Goal: Transaction & Acquisition: Purchase product/service

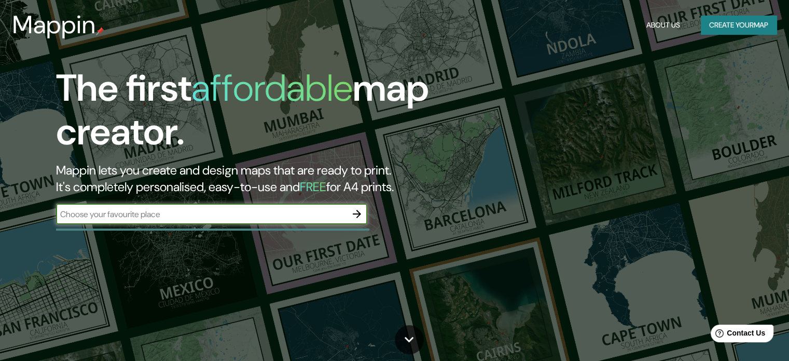
click at [212, 221] on div "​" at bounding box center [211, 213] width 311 height 21
type input "bogota"
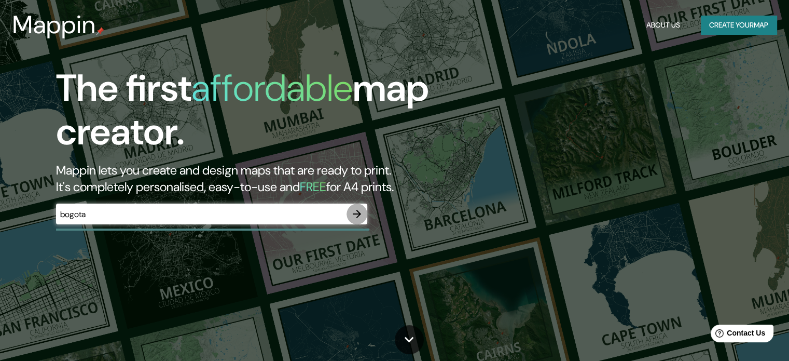
click at [361, 205] on button "button" at bounding box center [357, 213] width 21 height 21
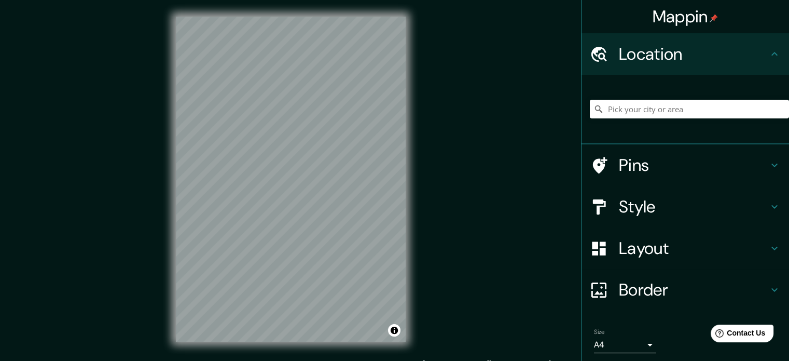
click at [501, 222] on div "Mappin Location Pins Style Layout Border Choose a border. Hint : you can make l…" at bounding box center [394, 187] width 789 height 375
click at [629, 111] on input "Pick your city or area" at bounding box center [689, 109] width 199 height 19
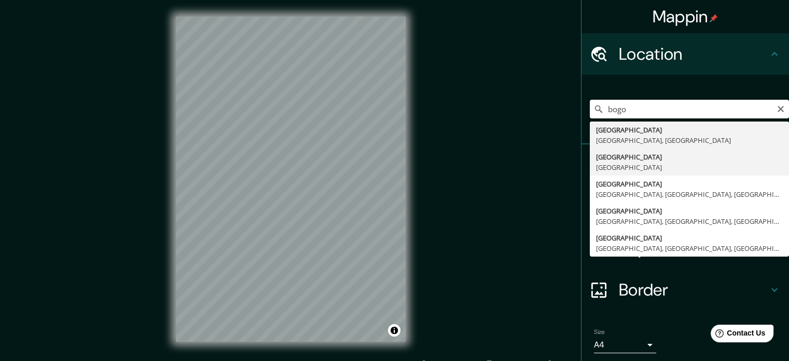
type input "[GEOGRAPHIC_DATA], [GEOGRAPHIC_DATA]"
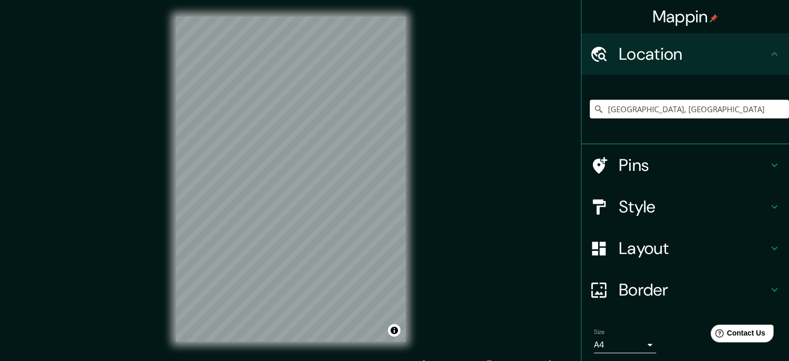
click at [407, 219] on div "© Mapbox © OpenStreetMap Improve this map" at bounding box center [290, 179] width 263 height 358
click at [441, 145] on div "Mappin Location [GEOGRAPHIC_DATA], [GEOGRAPHIC_DATA] Pins Style Layout Border C…" at bounding box center [394, 187] width 789 height 375
